Goal: Transaction & Acquisition: Purchase product/service

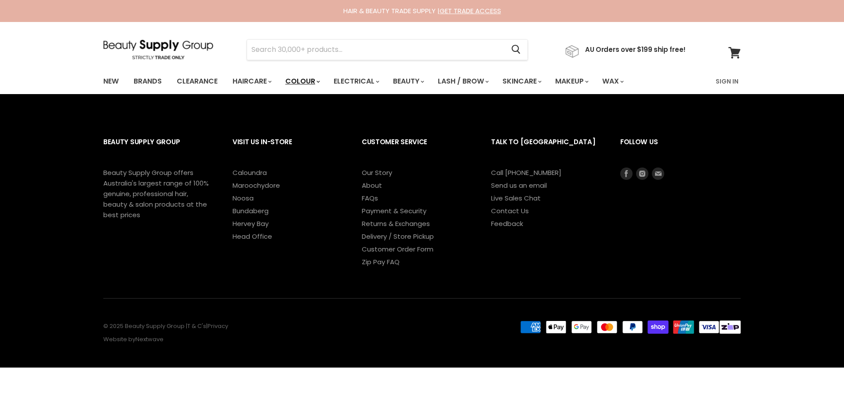
click at [317, 73] on link "Colour" at bounding box center [302, 81] width 47 height 18
click at [315, 79] on link "Colour" at bounding box center [302, 81] width 47 height 18
click at [314, 80] on link "Colour" at bounding box center [299, 81] width 47 height 18
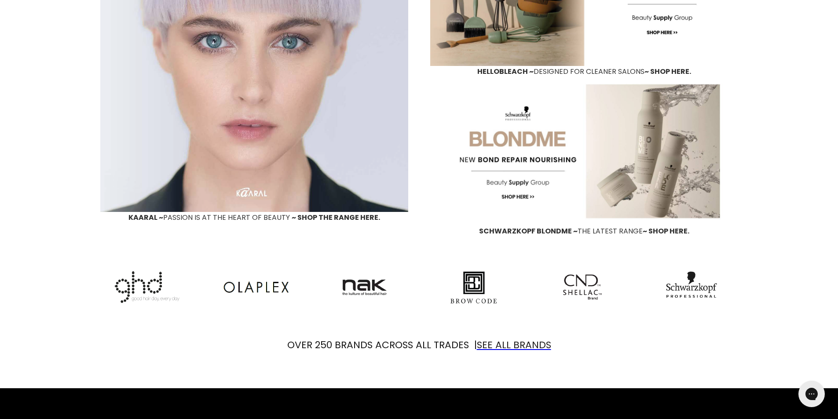
scroll to position [835, 0]
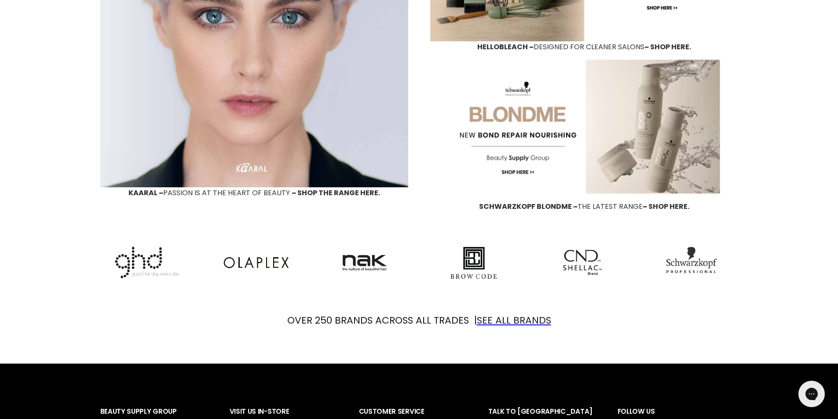
click at [698, 263] on img "Main content" at bounding box center [691, 260] width 51 height 27
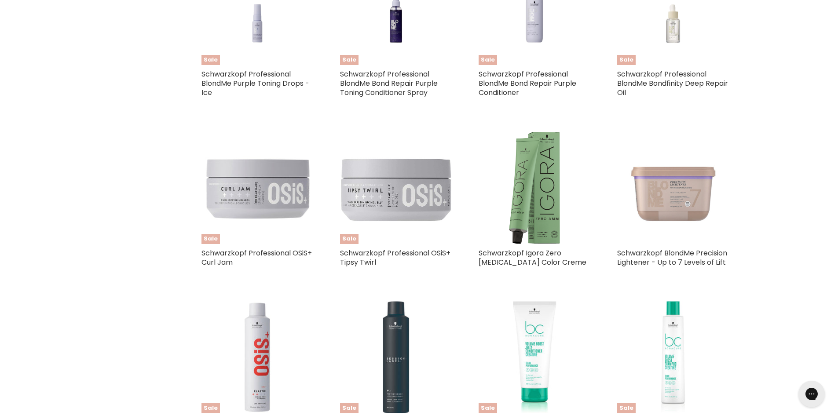
scroll to position [440, 0]
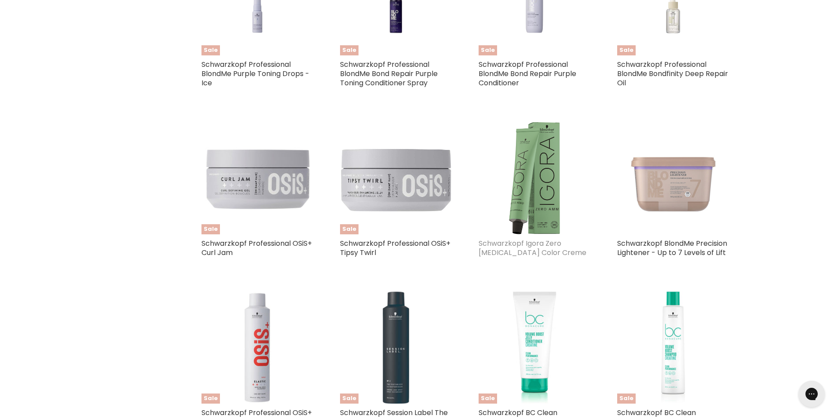
click at [525, 253] on link "Schwarzkopf Igora Zero Ammonia Color Creme" at bounding box center [532, 247] width 108 height 19
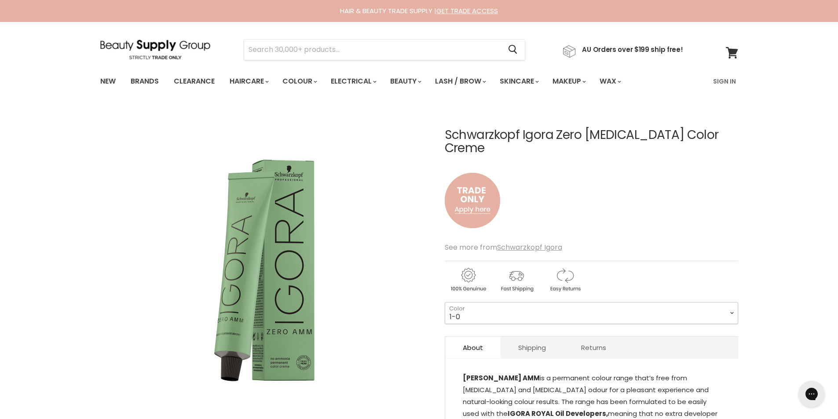
click at [583, 302] on select "1-0 3-0 4-0 4-6 4-68 4-99 5-0 5-00 5-1 5-21 5-60 5-88 6-0 6-23 6-46" at bounding box center [590, 313] width 293 height 22
click at [444, 302] on select "1-0 3-0 4-0 4-6 4-68 4-99 5-0 5-00 5-1 5-21 5-60 5-88 6-0 6-23 6-46" at bounding box center [590, 313] width 293 height 22
select select "3-0"
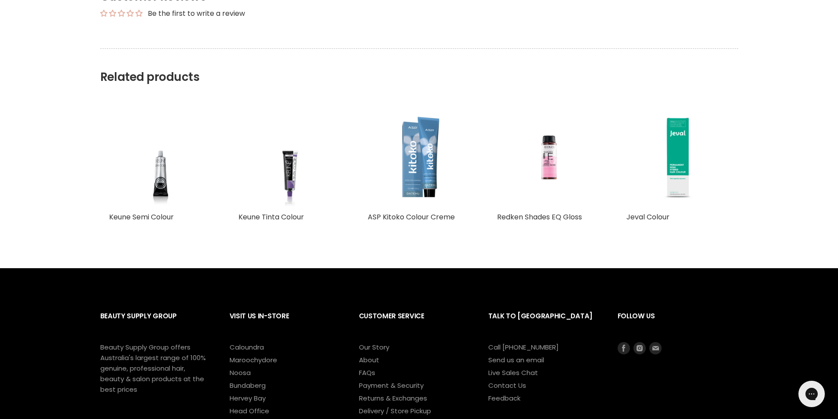
scroll to position [528, 0]
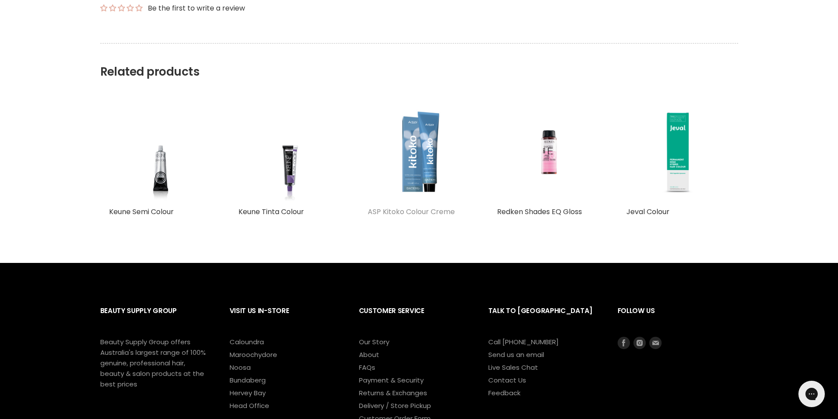
click at [425, 207] on link "ASP Kitoko Colour Creme" at bounding box center [411, 212] width 87 height 10
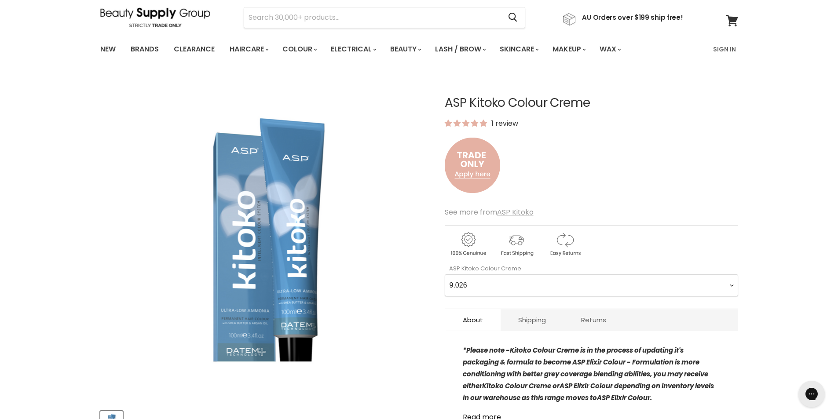
scroll to position [132, 0]
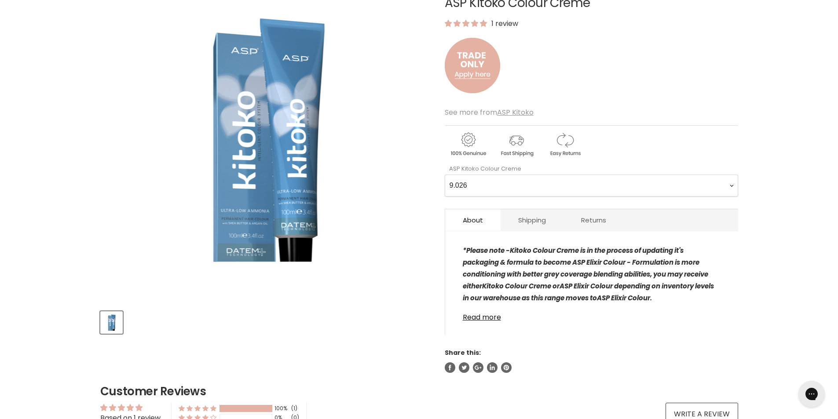
click at [626, 189] on Creme-0-0 "9.026 9.145 12.771 1.0 2.0 3.0 4.0 5.0 6.0 7.0 8.0 9.0 10.0 4.01 5.01 6.01 7.01…" at bounding box center [590, 186] width 293 height 22
select Creme-0-0 "2.0"
click at [444, 175] on Creme-0-0 "9.026 9.145 12.771 1.0 2.0 3.0 4.0 5.0 6.0 7.0 8.0 9.0 10.0 4.01 5.01 6.01 7.01…" at bounding box center [590, 186] width 293 height 22
click at [477, 222] on link "About" at bounding box center [472, 220] width 55 height 22
click at [509, 223] on link "Shipping" at bounding box center [531, 220] width 63 height 22
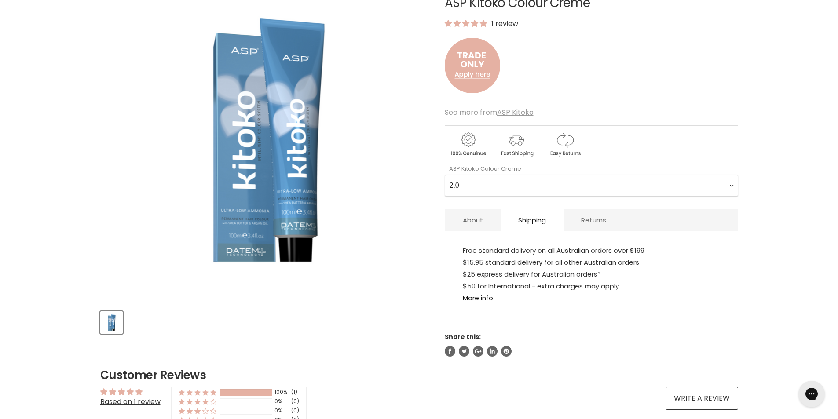
click at [593, 221] on link "Returns" at bounding box center [593, 220] width 60 height 22
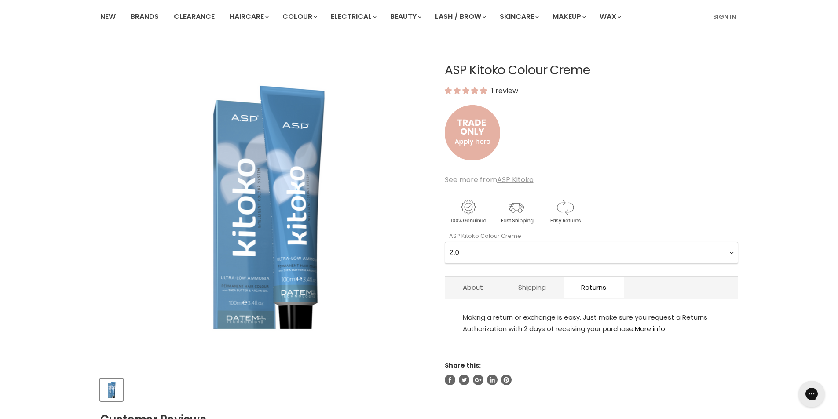
scroll to position [0, 0]
